Goal: Transaction & Acquisition: Purchase product/service

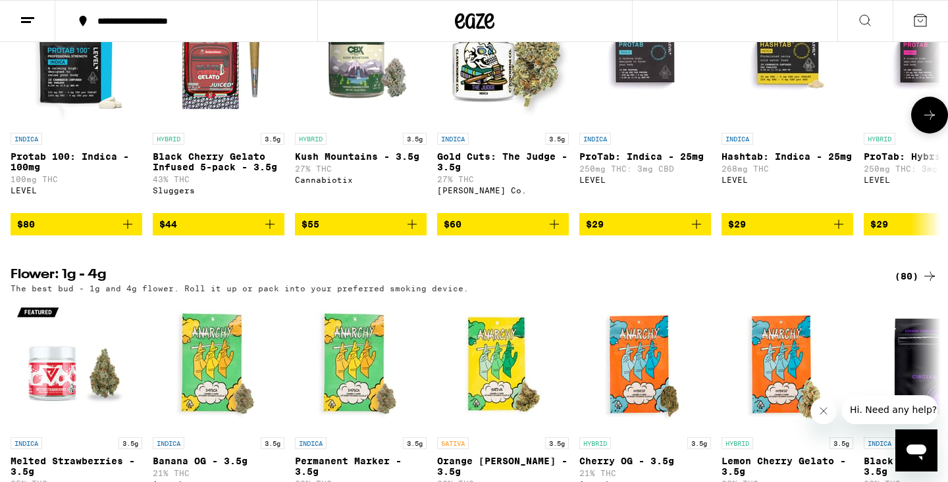
scroll to position [1145, 0]
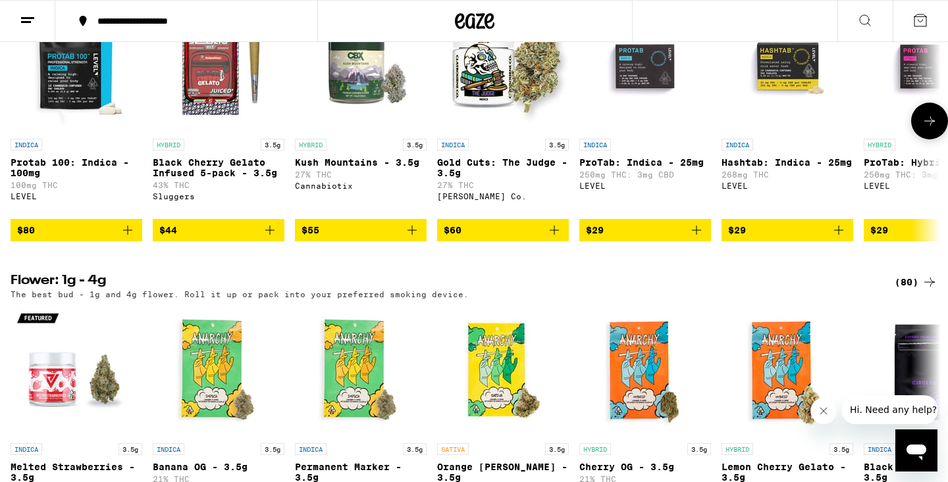
click at [929, 129] on icon at bounding box center [930, 121] width 16 height 16
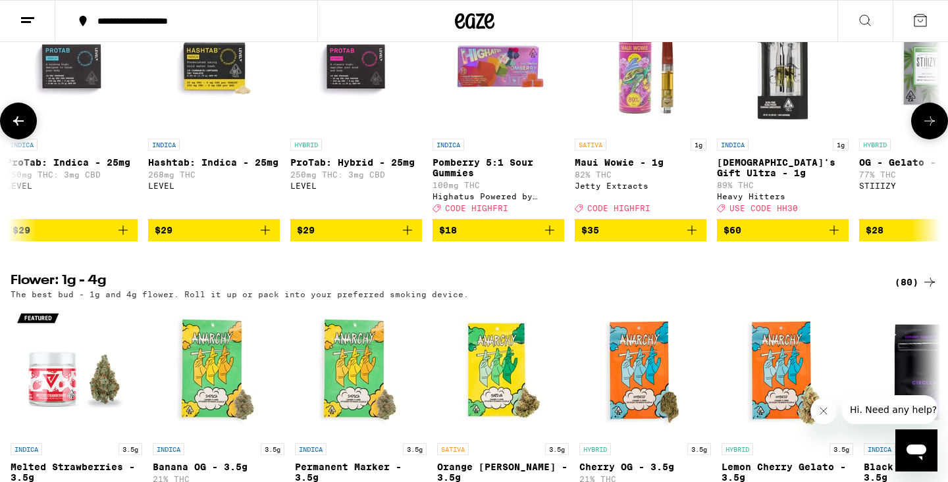
scroll to position [0, 783]
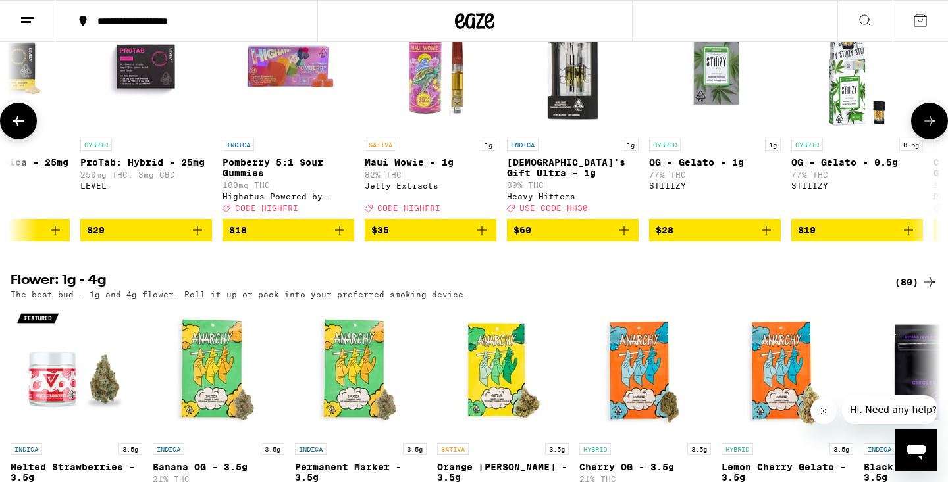
click at [929, 129] on icon at bounding box center [930, 121] width 16 height 16
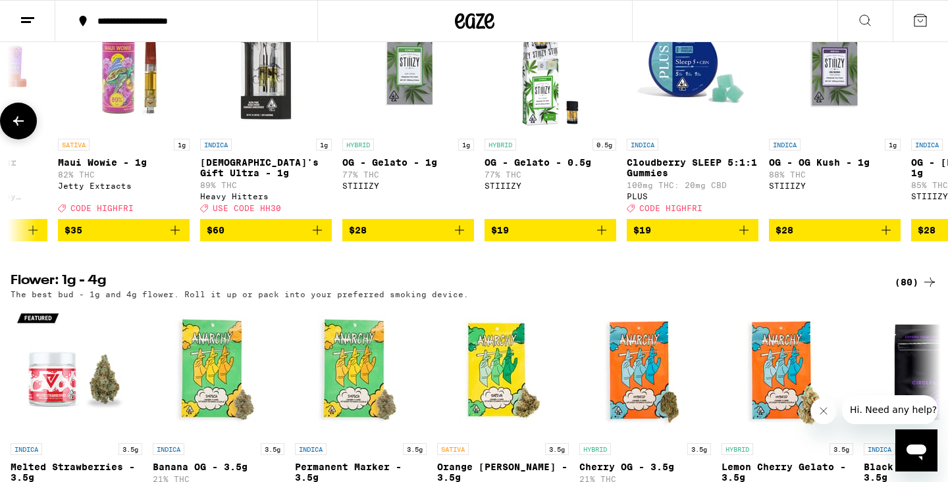
scroll to position [0, 1206]
